Goal: Transaction & Acquisition: Book appointment/travel/reservation

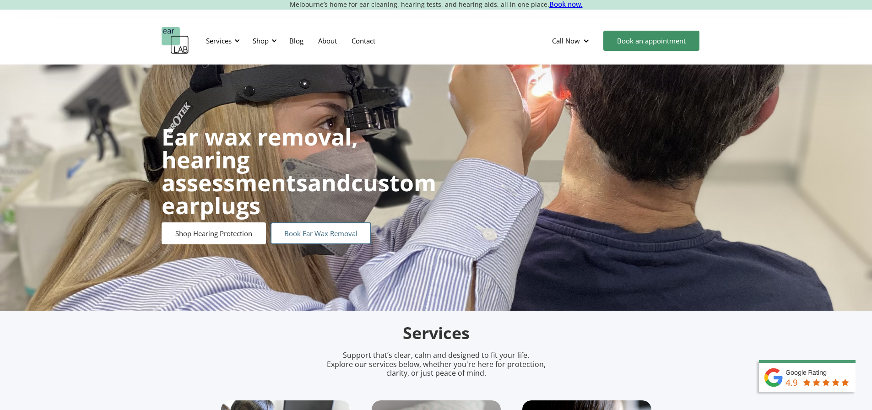
click at [313, 231] on link "Book Ear Wax Removal" at bounding box center [320, 233] width 101 height 22
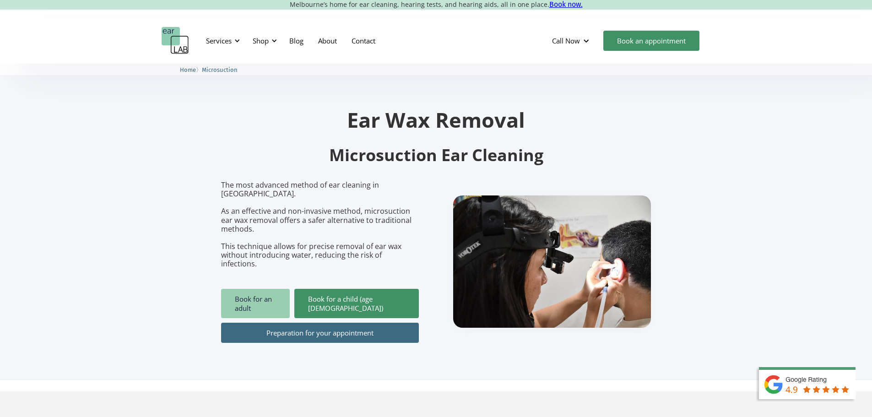
click at [284, 289] on link "Book for an adult" at bounding box center [255, 303] width 69 height 29
